Goal: Task Accomplishment & Management: Manage account settings

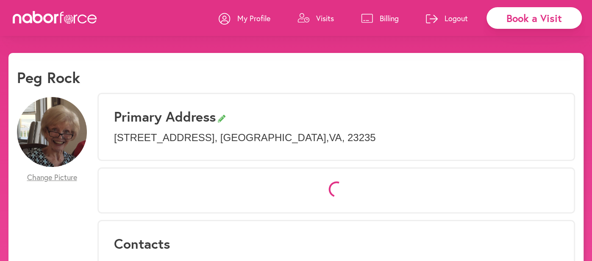
select select "*"
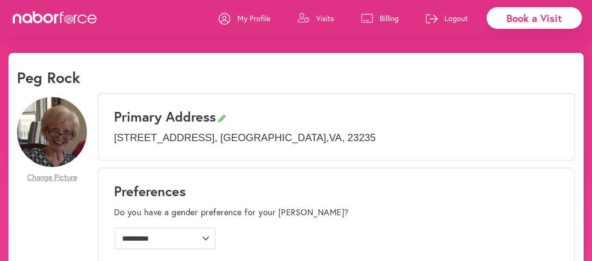
click at [255, 18] on p "My Profile" at bounding box center [253, 18] width 33 height 10
click at [319, 17] on p "Visits" at bounding box center [325, 18] width 18 height 10
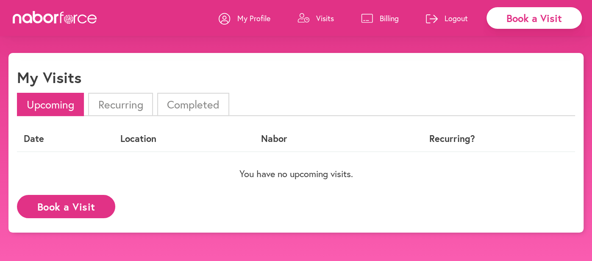
click at [200, 112] on li "Completed" at bounding box center [193, 104] width 72 height 23
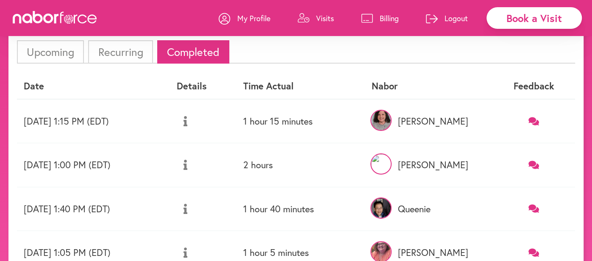
scroll to position [56, 0]
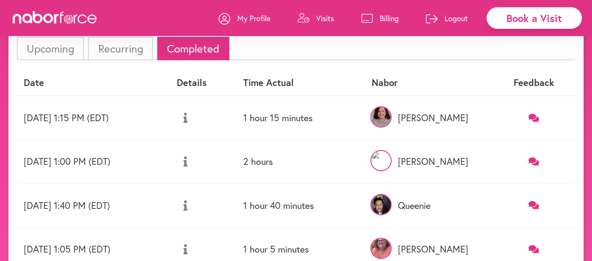
click at [123, 44] on li "Recurring" at bounding box center [120, 48] width 64 height 23
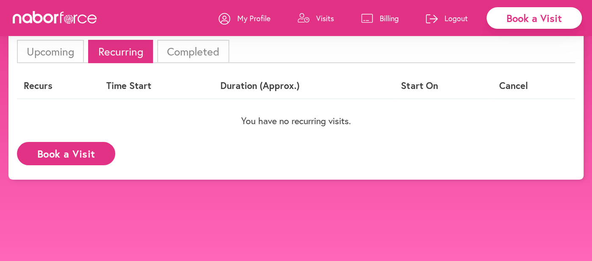
click at [187, 51] on li "Completed" at bounding box center [193, 51] width 72 height 23
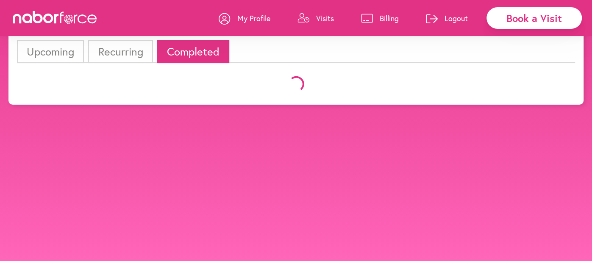
scroll to position [56, 0]
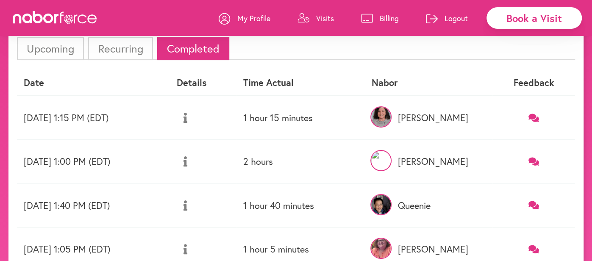
click at [50, 46] on li "Upcoming" at bounding box center [50, 48] width 67 height 23
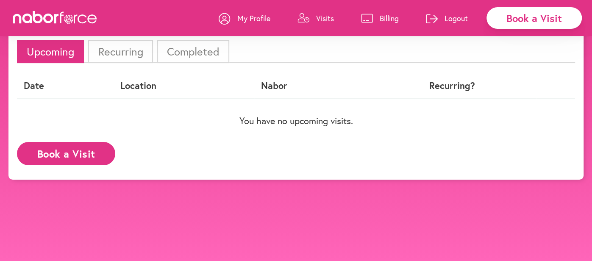
click at [199, 50] on li "Completed" at bounding box center [193, 51] width 72 height 23
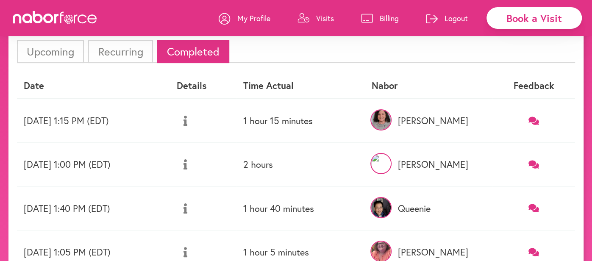
scroll to position [56, 0]
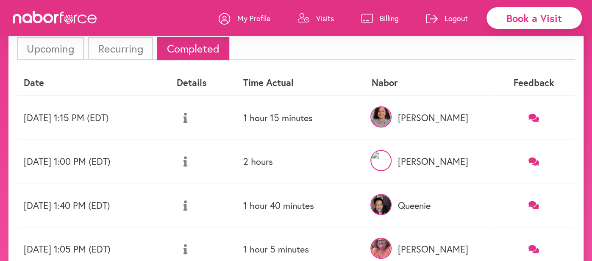
click at [392, 17] on p "Billing" at bounding box center [388, 18] width 19 height 10
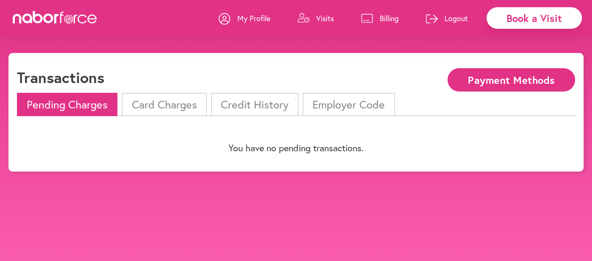
click at [253, 105] on li "Credit History" at bounding box center [254, 104] width 87 height 23
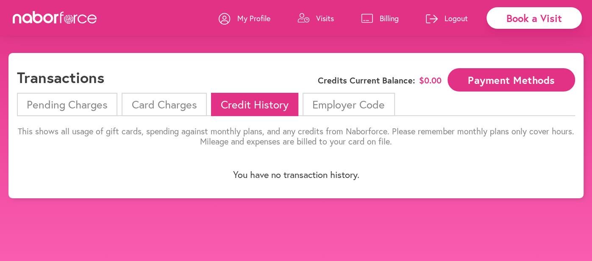
click at [253, 105] on li "Credit History" at bounding box center [254, 104] width 87 height 23
click at [185, 103] on li "Card Charges" at bounding box center [164, 104] width 85 height 23
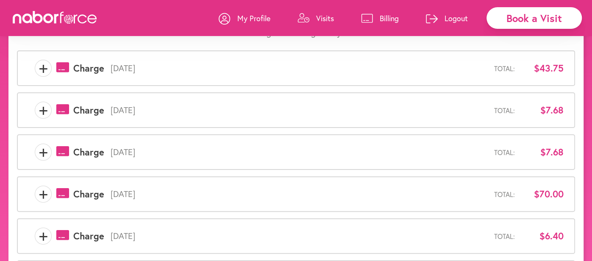
scroll to position [100, 0]
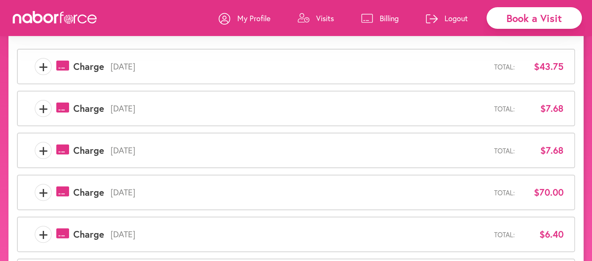
click at [249, 17] on p "My Profile" at bounding box center [253, 18] width 33 height 10
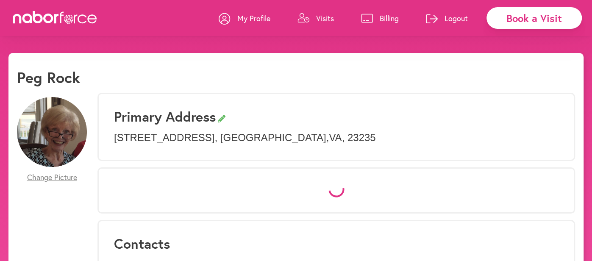
select select "*"
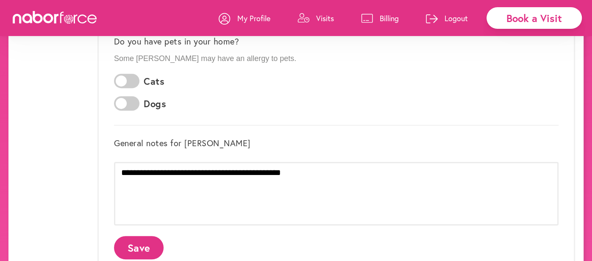
scroll to position [297, 0]
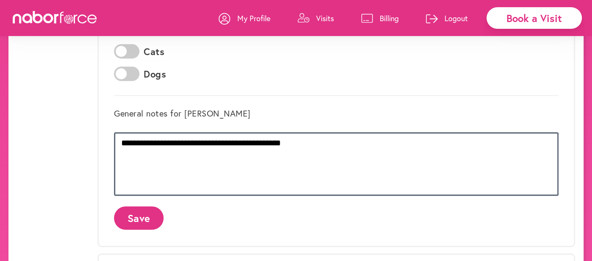
click at [307, 143] on textarea "**********" at bounding box center [336, 164] width 444 height 64
type textarea "**********"
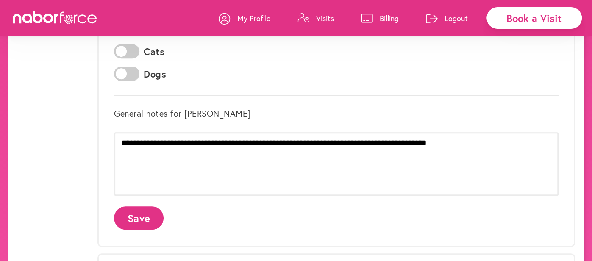
click at [136, 216] on button "Save" at bounding box center [139, 217] width 50 height 23
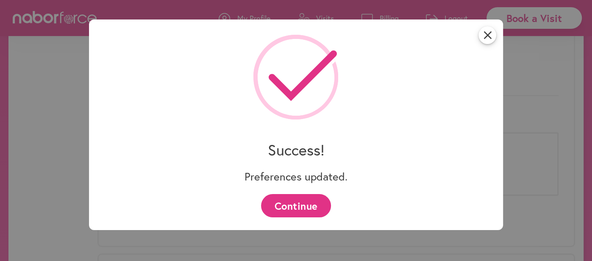
scroll to position [0, 0]
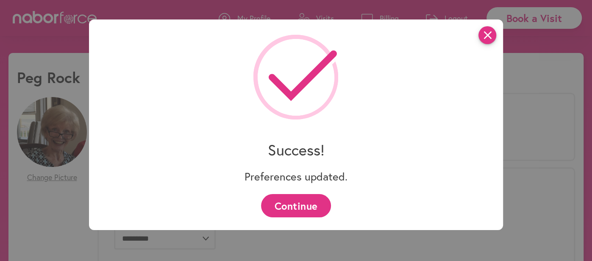
click at [487, 37] on icon "close" at bounding box center [487, 35] width 18 height 18
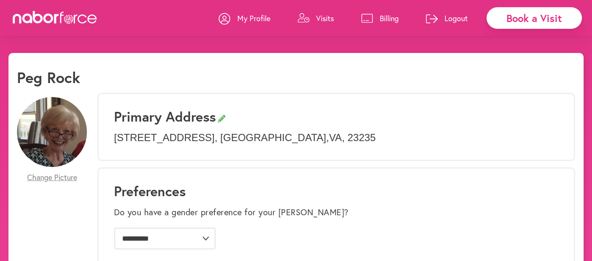
click at [247, 21] on p "My Profile" at bounding box center [253, 18] width 33 height 10
click at [245, 22] on p "My Profile" at bounding box center [253, 18] width 33 height 10
